Goal: Task Accomplishment & Management: Use online tool/utility

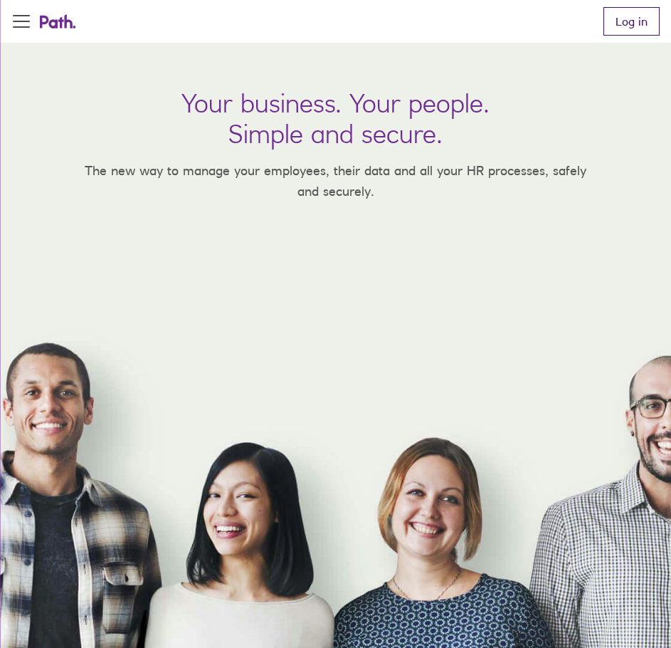
click at [617, 11] on link "Log in" at bounding box center [632, 21] width 56 height 28
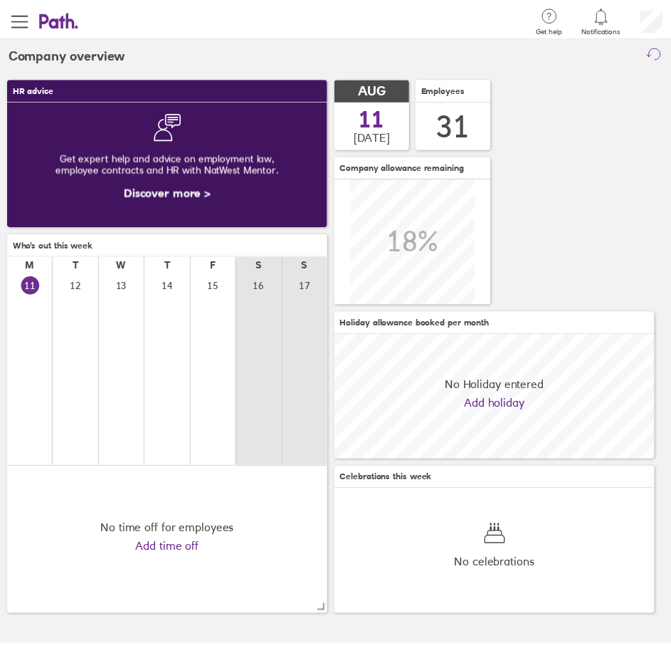
scroll to position [127, 325]
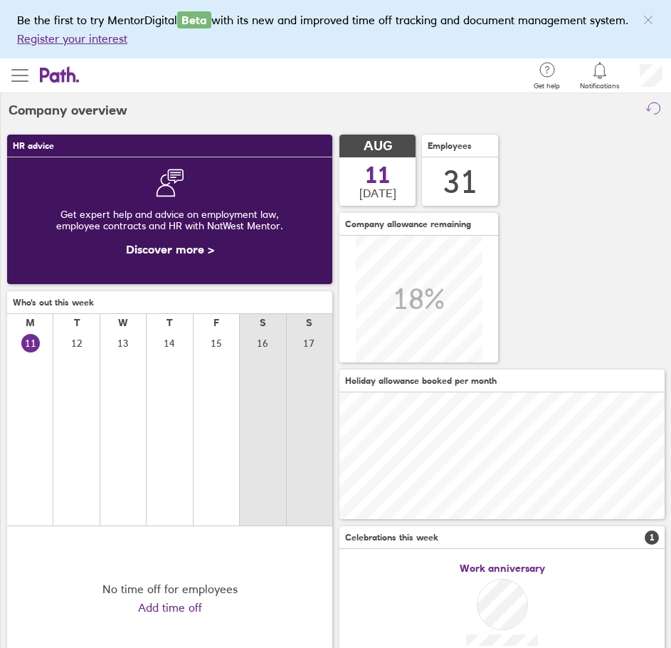
click at [28, 78] on span "button" at bounding box center [19, 75] width 17 height 17
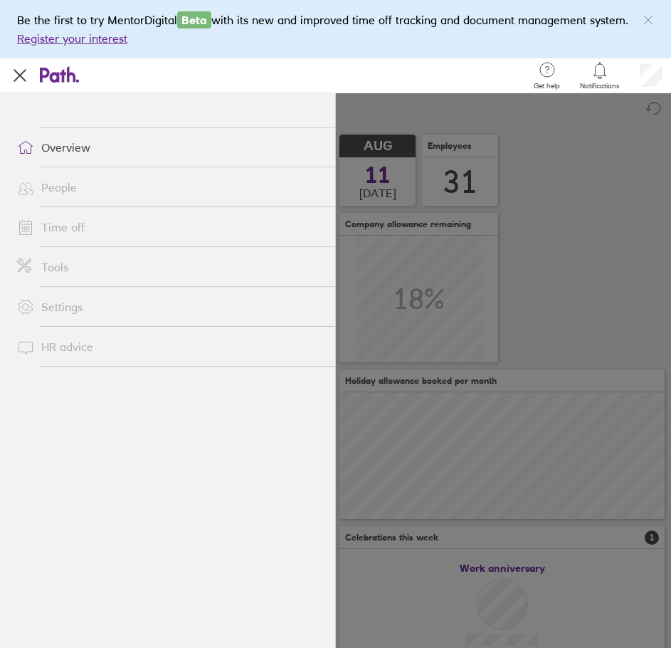
click at [63, 269] on link "Tools" at bounding box center [171, 267] width 330 height 28
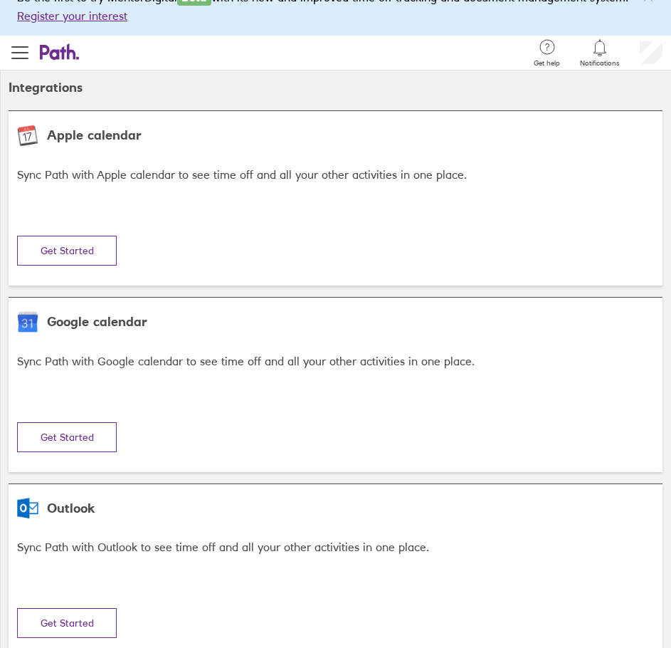
scroll to position [38, 0]
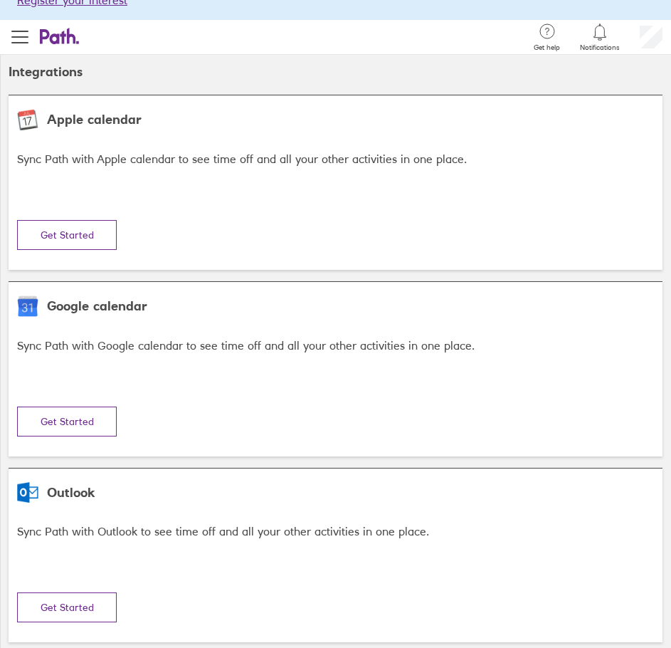
click at [79, 250] on button "Get Started" at bounding box center [67, 235] width 100 height 30
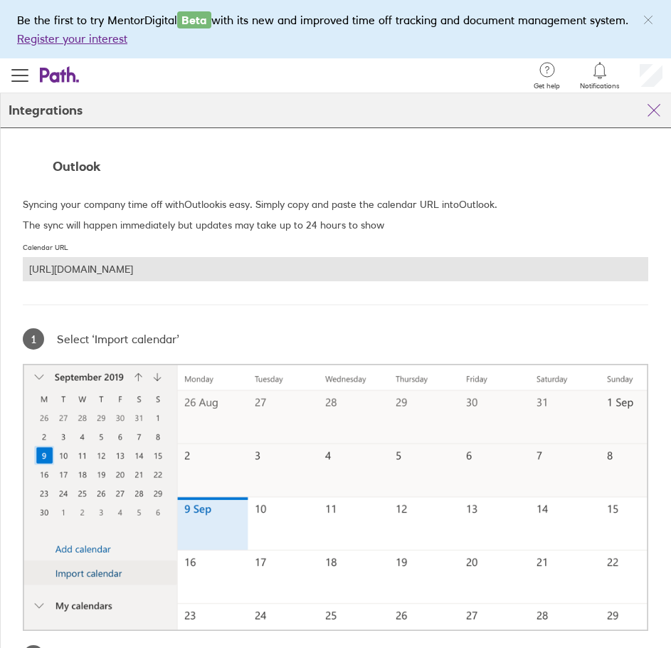
drag, startPoint x: 330, startPoint y: 266, endPoint x: -3, endPoint y: 280, distance: 332.8
click at [0, 280] on html "Be the first to try MentorDigital Beta with its new and improved time off track…" at bounding box center [335, 651] width 671 height 1302
copy div "[URL][DOMAIN_NAME]"
